Goal: Transaction & Acquisition: Purchase product/service

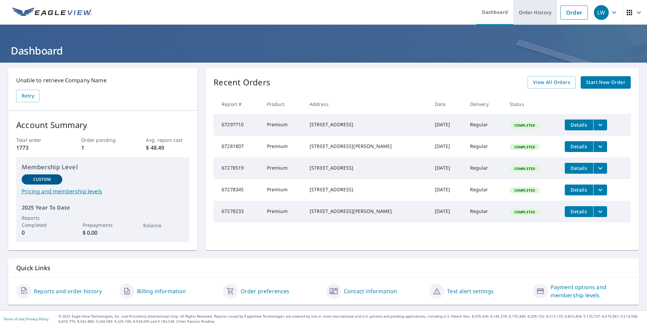
click at [534, 12] on link "Order History" at bounding box center [535, 12] width 44 height 25
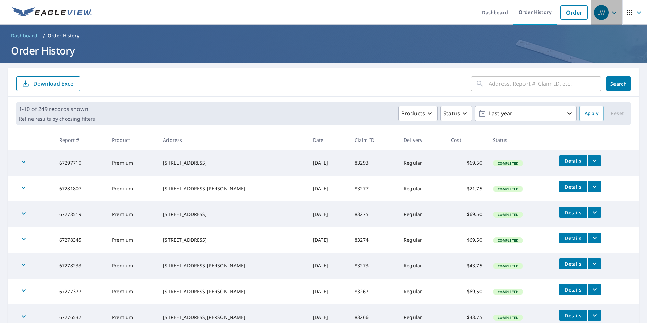
click at [594, 14] on div "LW" at bounding box center [601, 12] width 15 height 15
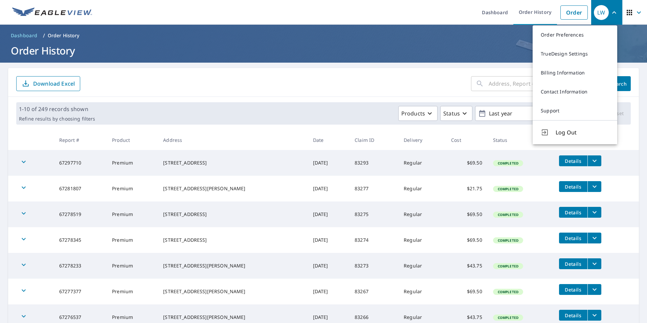
drag, startPoint x: 385, startPoint y: 50, endPoint x: 406, endPoint y: 43, distance: 22.5
click at [388, 50] on h1 "Order History" at bounding box center [323, 51] width 631 height 14
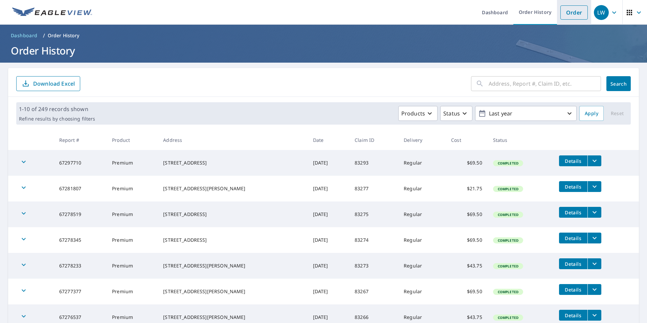
click at [574, 11] on link "Order" at bounding box center [573, 12] width 27 height 14
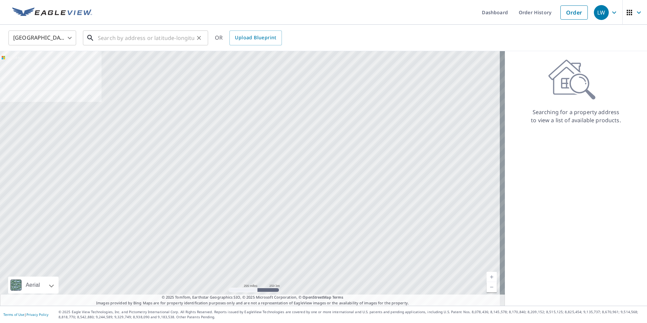
click at [102, 37] on input "text" at bounding box center [146, 37] width 96 height 19
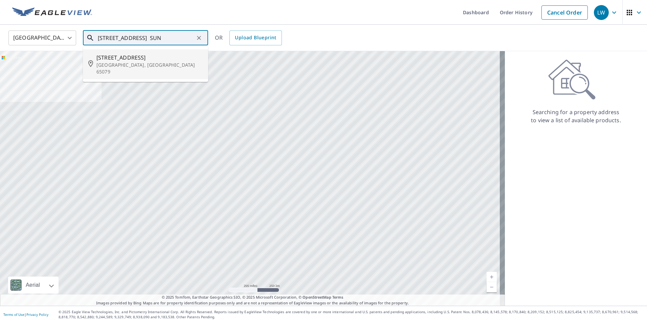
drag, startPoint x: 121, startPoint y: 60, endPoint x: 124, endPoint y: 99, distance: 39.4
click at [124, 99] on div "[GEOGRAPHIC_DATA] [GEOGRAPHIC_DATA] ​ [STREET_ADDRESS] SUN ​ [STREET_ADDRESS] O…" at bounding box center [323, 165] width 647 height 281
click at [126, 60] on span "[STREET_ADDRESS]" at bounding box center [149, 57] width 106 height 8
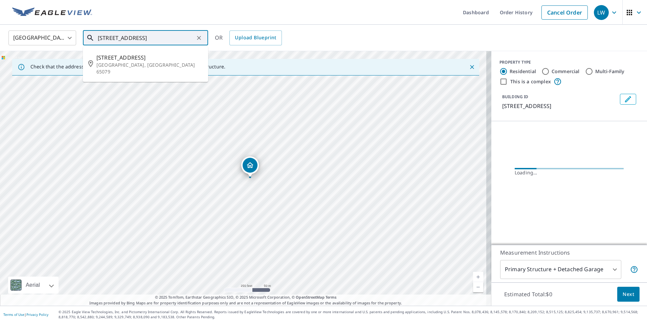
drag, startPoint x: 107, startPoint y: 37, endPoint x: 90, endPoint y: 35, distance: 17.4
click at [90, 35] on div "[STREET_ADDRESS] ​" at bounding box center [145, 37] width 125 height 15
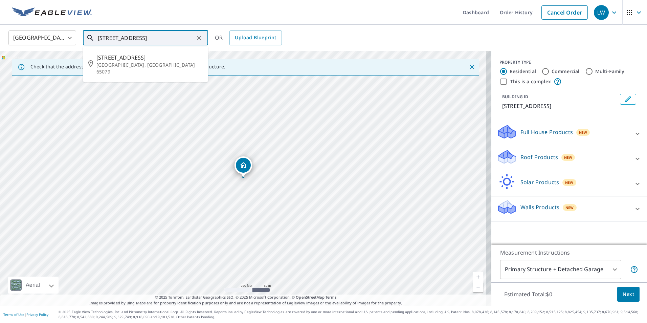
type input "[STREET_ADDRESS]"
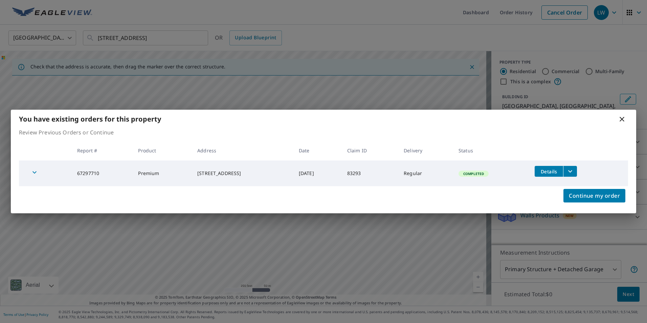
click at [625, 119] on icon at bounding box center [622, 119] width 8 height 8
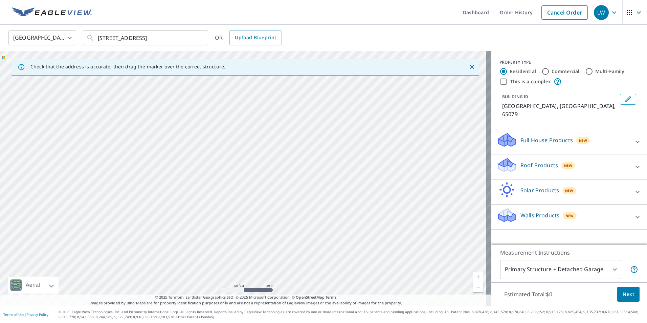
drag, startPoint x: 317, startPoint y: 107, endPoint x: 297, endPoint y: 340, distance: 233.9
click at [297, 322] on html "LW LW Dashboard Order History Cancel Order LW [GEOGRAPHIC_DATA] [GEOGRAPHIC_DAT…" at bounding box center [323, 161] width 647 height 323
drag, startPoint x: 390, startPoint y: 186, endPoint x: 375, endPoint y: 212, distance: 29.4
click at [386, 205] on div "[GEOGRAPHIC_DATA]" at bounding box center [245, 178] width 491 height 254
drag, startPoint x: 417, startPoint y: 115, endPoint x: 334, endPoint y: 340, distance: 239.6
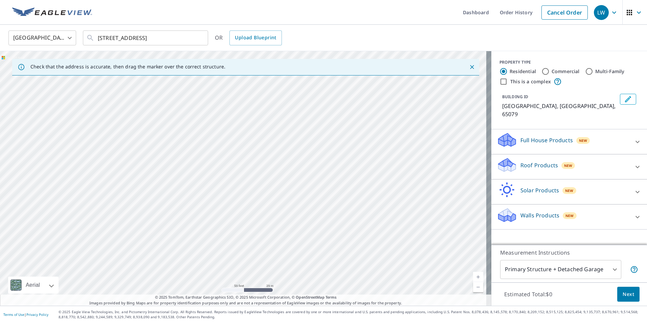
click at [334, 322] on html "LW LW Dashboard Order History Cancel Order LW [GEOGRAPHIC_DATA] [GEOGRAPHIC_DAT…" at bounding box center [323, 161] width 647 height 323
drag, startPoint x: 432, startPoint y: 264, endPoint x: 249, endPoint y: 258, distance: 182.8
click at [249, 258] on div "[GEOGRAPHIC_DATA]" at bounding box center [245, 178] width 491 height 254
